Goal: Information Seeking & Learning: Learn about a topic

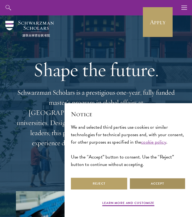
click at [141, 181] on button "Accept" at bounding box center [157, 183] width 56 height 12
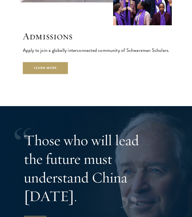
scroll to position [1535, 0]
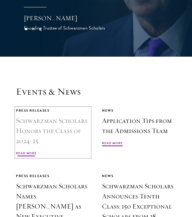
click at [78, 125] on h3 "Schwarzman Scholars Honors the Class of 2024-25" at bounding box center [53, 131] width 74 height 30
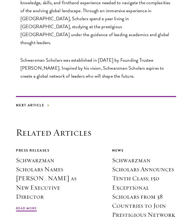
scroll to position [924, 0]
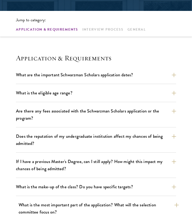
scroll to position [147, 0]
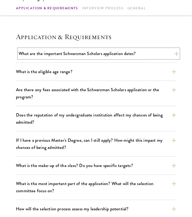
click at [56, 53] on button "What are the important Schwarzman Scholars application dates?" at bounding box center [99, 53] width 160 height 9
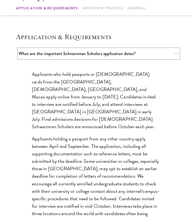
click at [56, 53] on button "What are the important Schwarzman Scholars application dates?" at bounding box center [99, 53] width 160 height 9
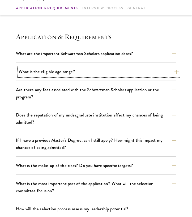
click at [48, 72] on button "What is the eligible age range?" at bounding box center [99, 71] width 160 height 9
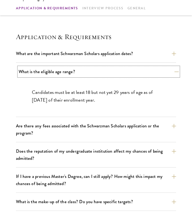
click at [48, 71] on button "What is the eligible age range?" at bounding box center [99, 71] width 160 height 9
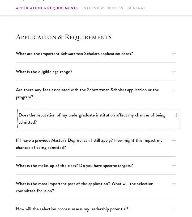
click at [37, 116] on button "Does the reputation of my undergraduate institution affect my chances of being …" at bounding box center [99, 118] width 160 height 16
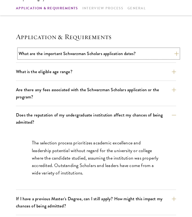
click at [43, 52] on button "What are the important Schwarzman Scholars application dates?" at bounding box center [99, 53] width 160 height 9
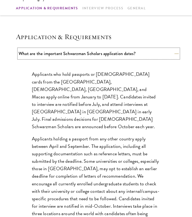
click at [40, 54] on button "What are the important Schwarzman Scholars application dates?" at bounding box center [99, 53] width 160 height 9
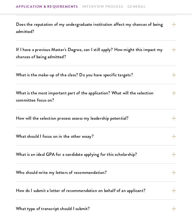
scroll to position [237, 0]
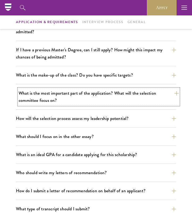
click at [59, 93] on button "What is the most important part of the application? What will the selection com…" at bounding box center [99, 96] width 160 height 16
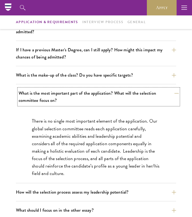
click at [59, 93] on button "What is the most important part of the application? What will the selection com…" at bounding box center [99, 96] width 160 height 16
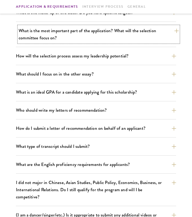
scroll to position [300, 0]
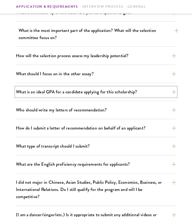
click at [59, 93] on button "What is an ideal GPA for a candidate applying for this scholarship?" at bounding box center [96, 91] width 160 height 9
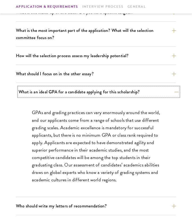
click at [59, 95] on button "What is an ideal GPA for a candidate applying for this scholarship?" at bounding box center [99, 91] width 160 height 9
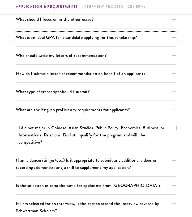
scroll to position [357, 0]
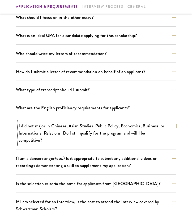
click at [45, 134] on button "I did not major in Chinese, Asian Studies, Public Policy, Economics, Business, …" at bounding box center [99, 133] width 160 height 24
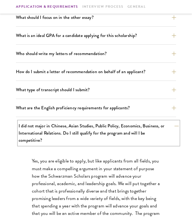
click at [47, 128] on button "I did not major in Chinese, Asian Studies, Public Policy, Economics, Business, …" at bounding box center [99, 133] width 160 height 24
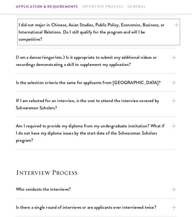
scroll to position [458, 0]
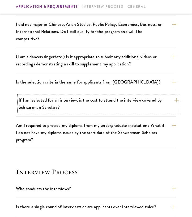
click at [52, 98] on button "If I am selected for an interview, is the cost to attend the interview covered …" at bounding box center [99, 103] width 160 height 16
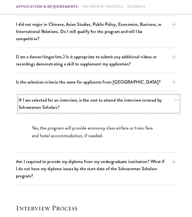
click at [53, 96] on button "If I am selected for an interview, is the cost to attend the interview covered …" at bounding box center [99, 103] width 160 height 16
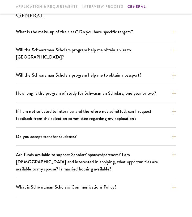
scroll to position [813, 0]
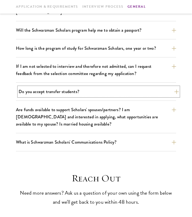
click at [75, 87] on button "Do you accept transfer students?" at bounding box center [99, 91] width 160 height 9
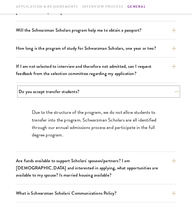
click at [74, 87] on button "Do you accept transfer students?" at bounding box center [99, 91] width 160 height 9
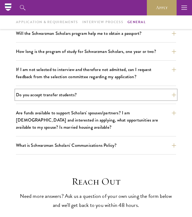
scroll to position [809, 0]
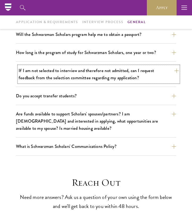
click at [64, 67] on button "If I am not selected to interview and therefore not admitted, can I request fee…" at bounding box center [99, 74] width 160 height 16
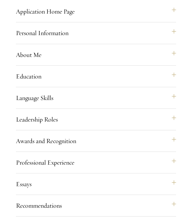
scroll to position [438, 0]
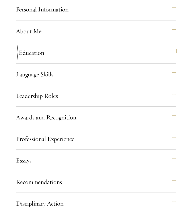
click at [43, 58] on button "Education" at bounding box center [99, 52] width 160 height 13
